Goal: Navigation & Orientation: Find specific page/section

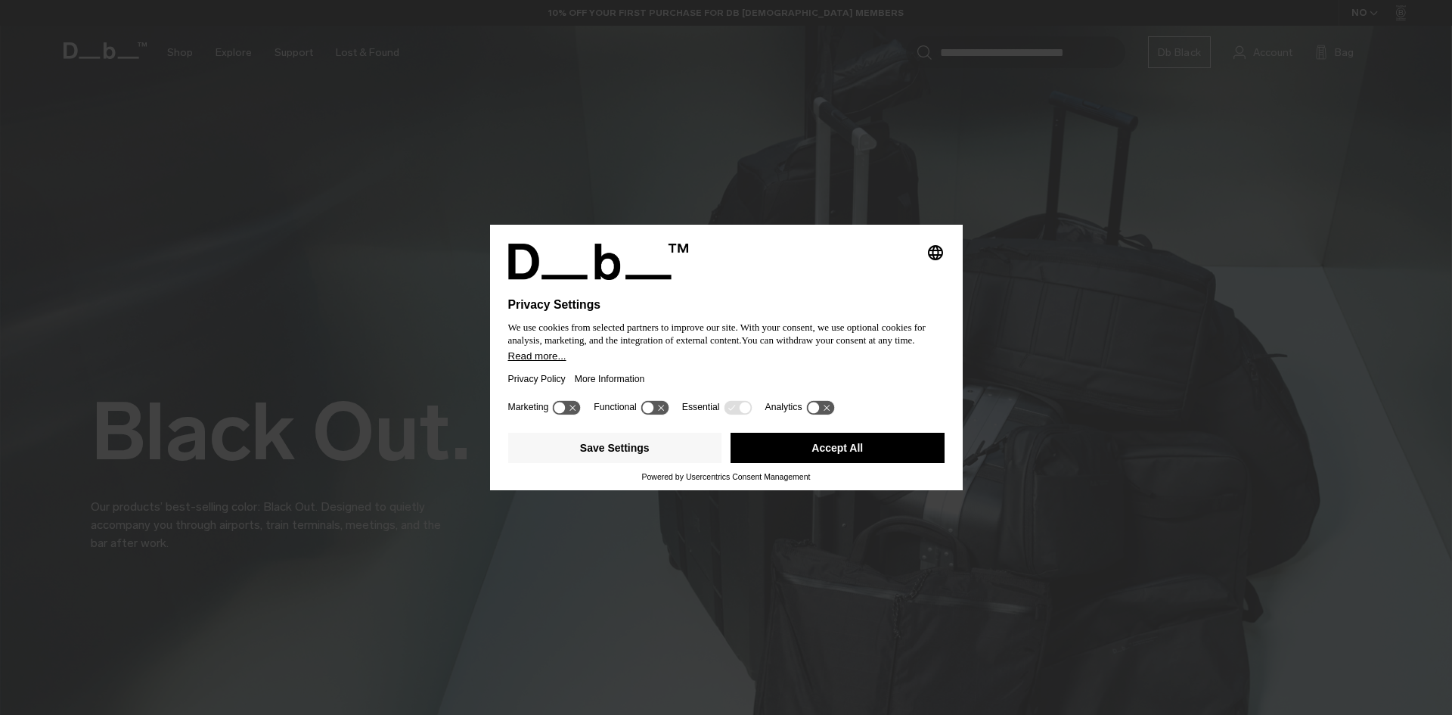
drag, startPoint x: 815, startPoint y: 451, endPoint x: 748, endPoint y: 443, distance: 67.0
click at [813, 451] on button "Accept All" at bounding box center [838, 448] width 214 height 30
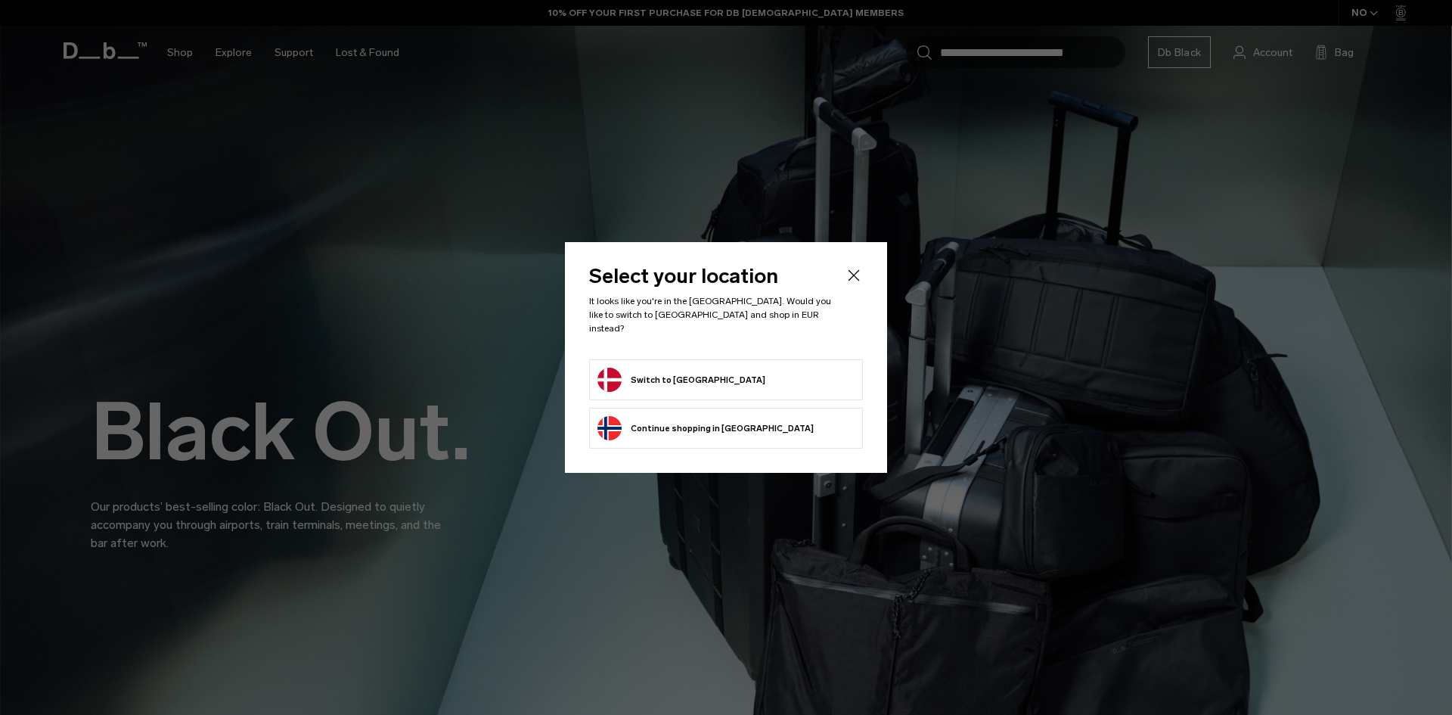
click at [709, 379] on form "Switch to Denmark" at bounding box center [726, 380] width 257 height 24
click at [657, 368] on button "Switch to Denmark" at bounding box center [682, 380] width 168 height 24
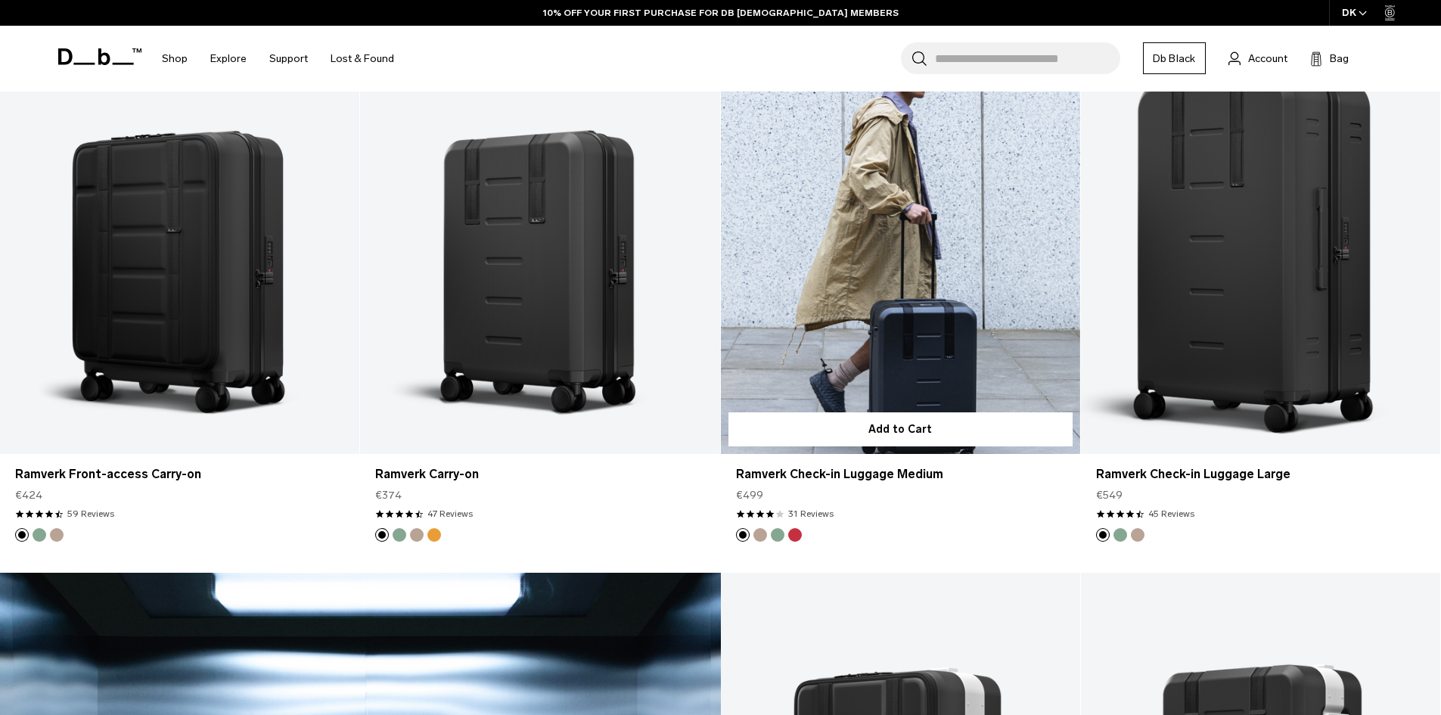
scroll to position [1812, 0]
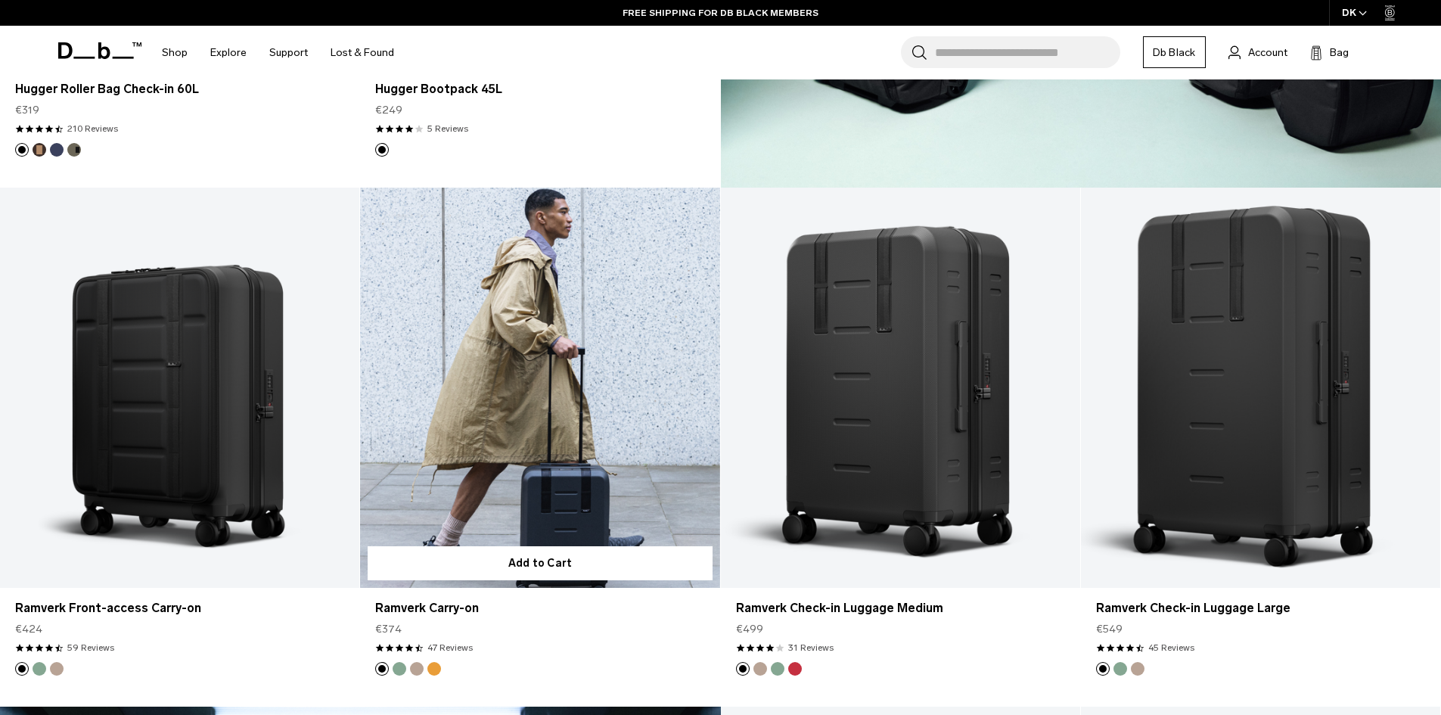
click at [436, 668] on button "Parhelion Orange" at bounding box center [434, 669] width 14 height 14
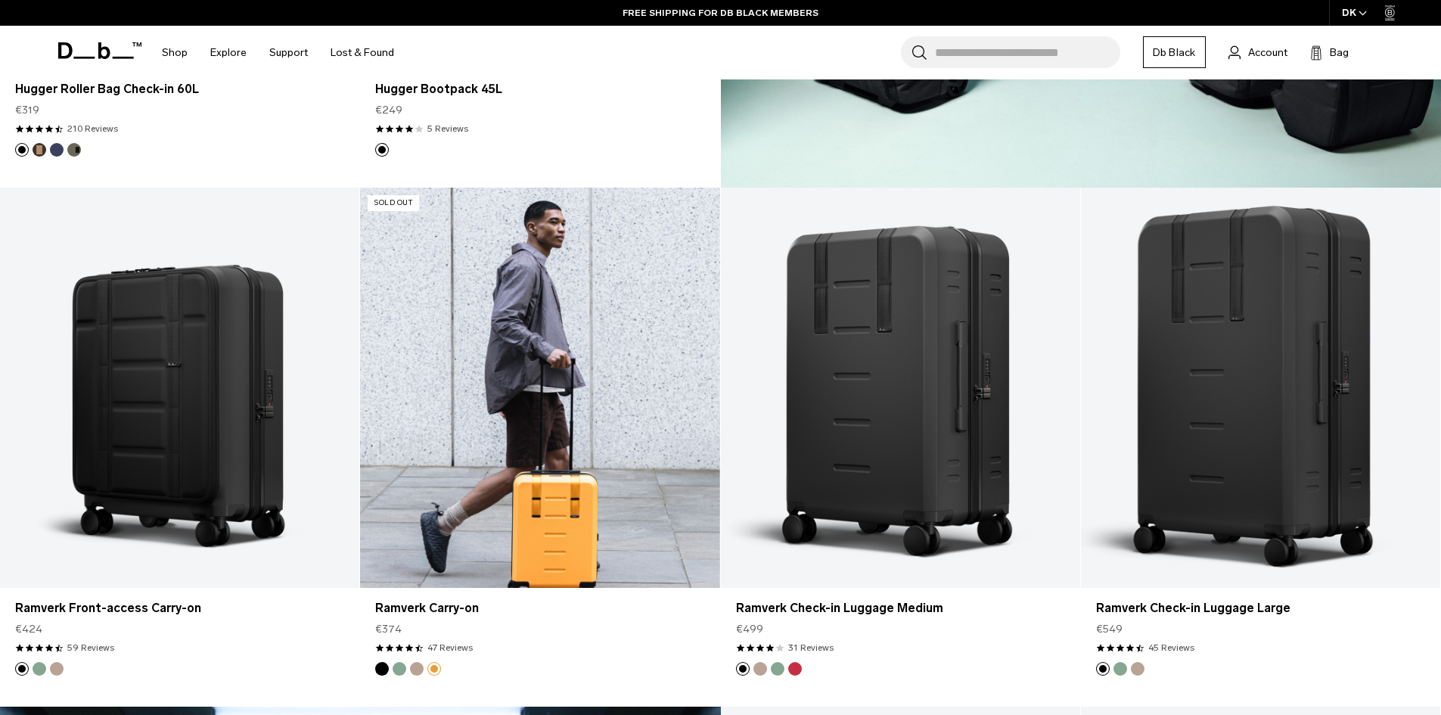
click at [421, 671] on button "Fogbow Beige" at bounding box center [417, 669] width 14 height 14
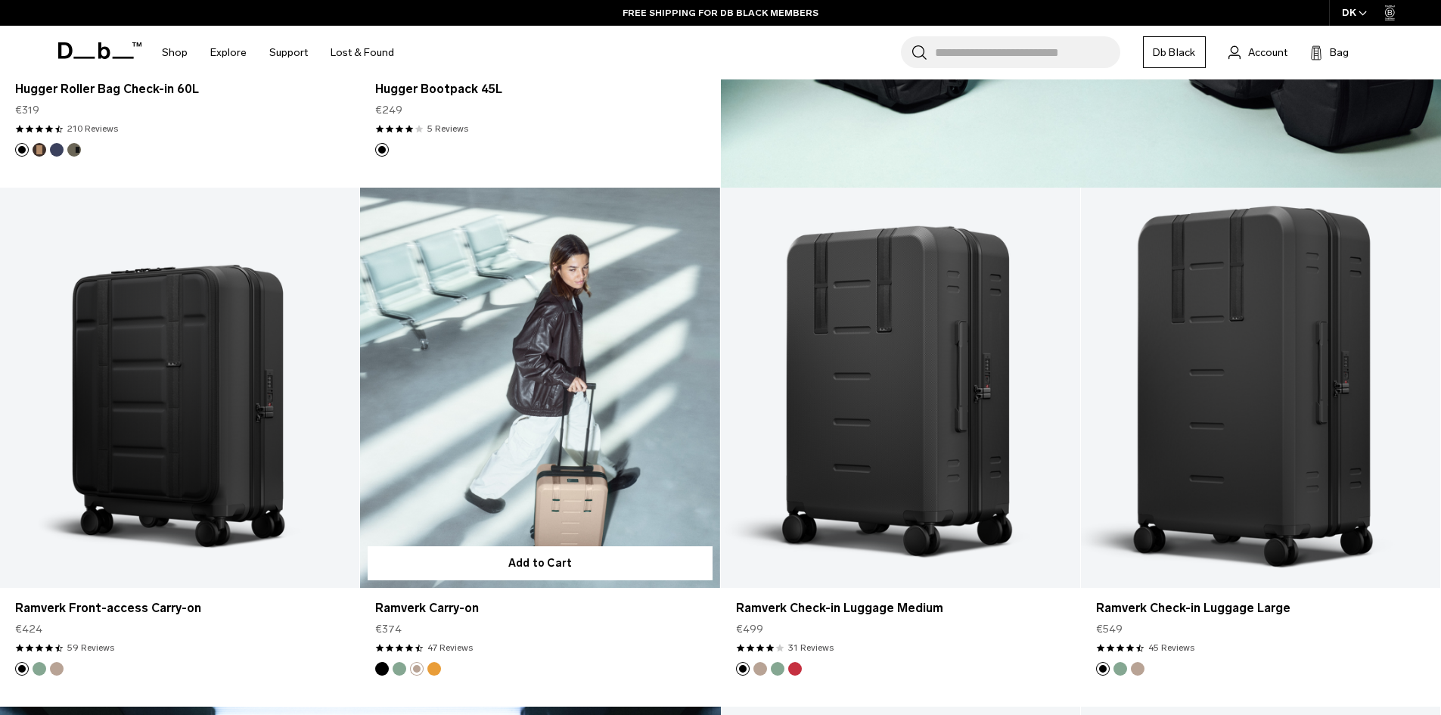
click at [395, 665] on button "Green Ray" at bounding box center [400, 669] width 14 height 14
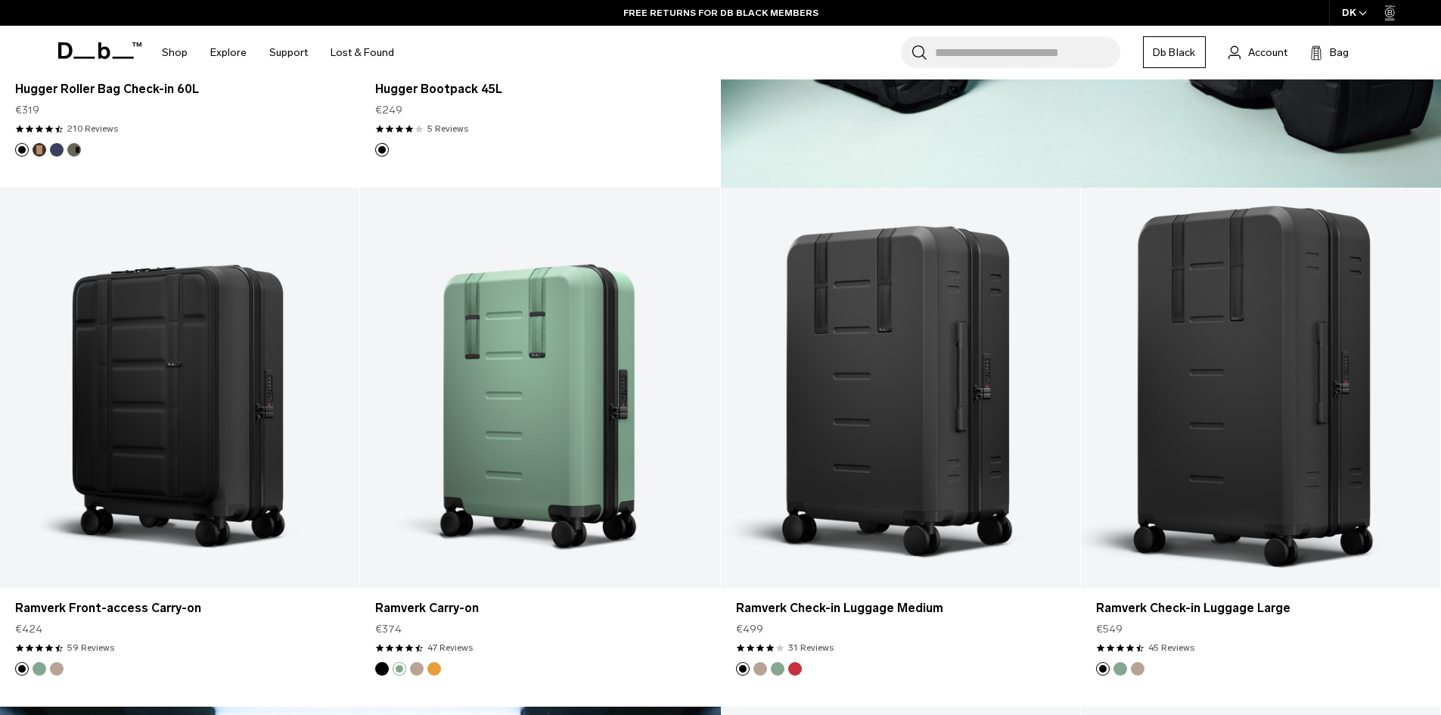
click at [1353, 17] on div "DK" at bounding box center [1354, 13] width 51 height 26
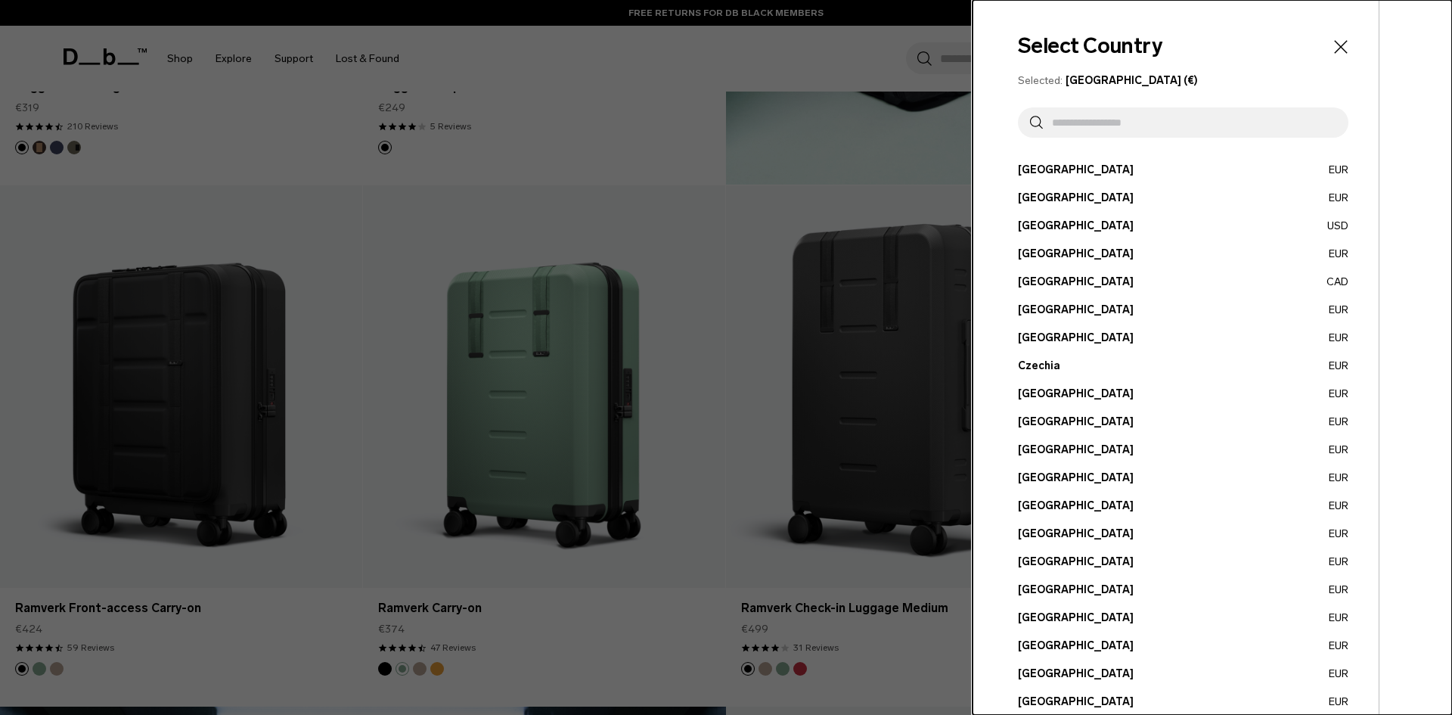
scroll to position [76, 0]
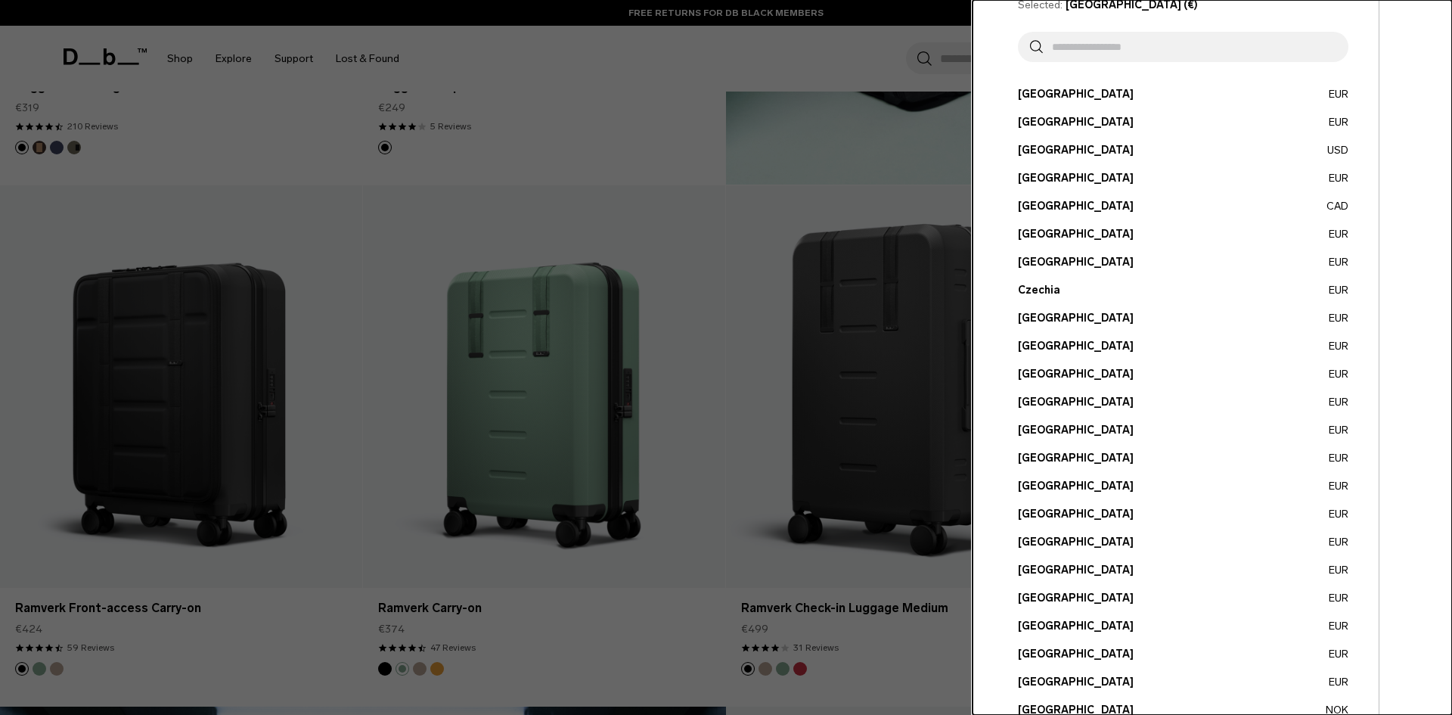
click at [1039, 314] on button "[GEOGRAPHIC_DATA] EUR" at bounding box center [1183, 318] width 331 height 16
